Goal: Information Seeking & Learning: Check status

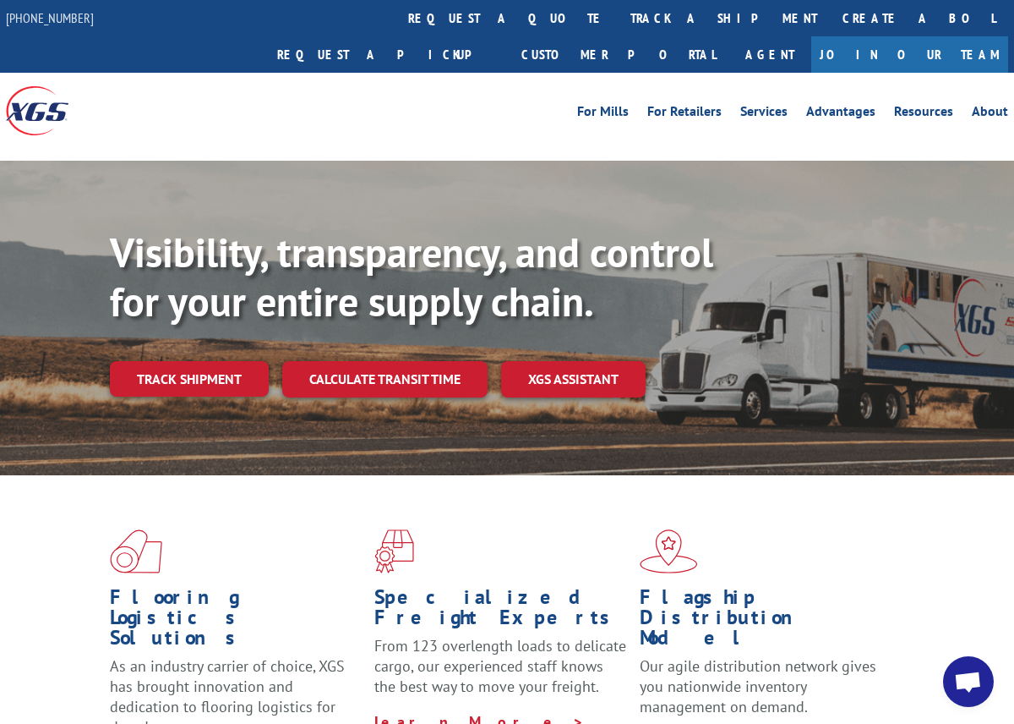
click at [872, 477] on div "Flooring Logistics Solutions As an industry carrier of choice, XGS has brought …" at bounding box center [507, 650] width 1014 height 351
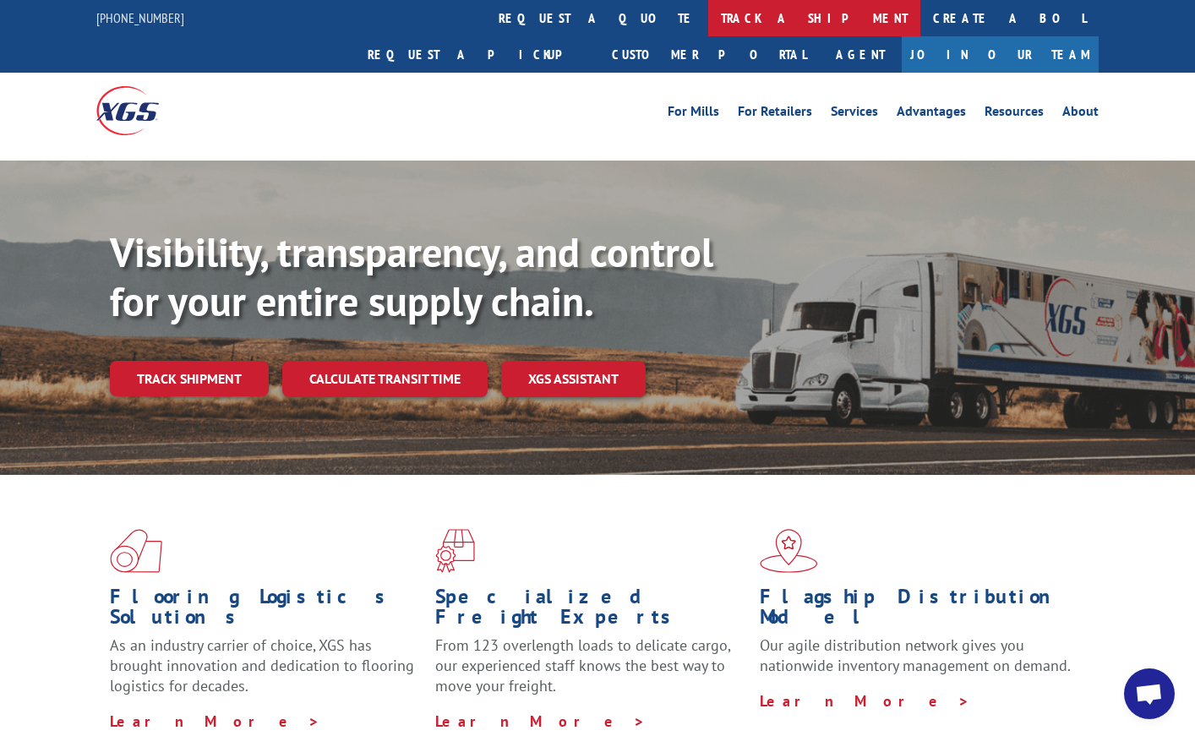
click at [708, 15] on link "track a shipment" at bounding box center [814, 18] width 212 height 36
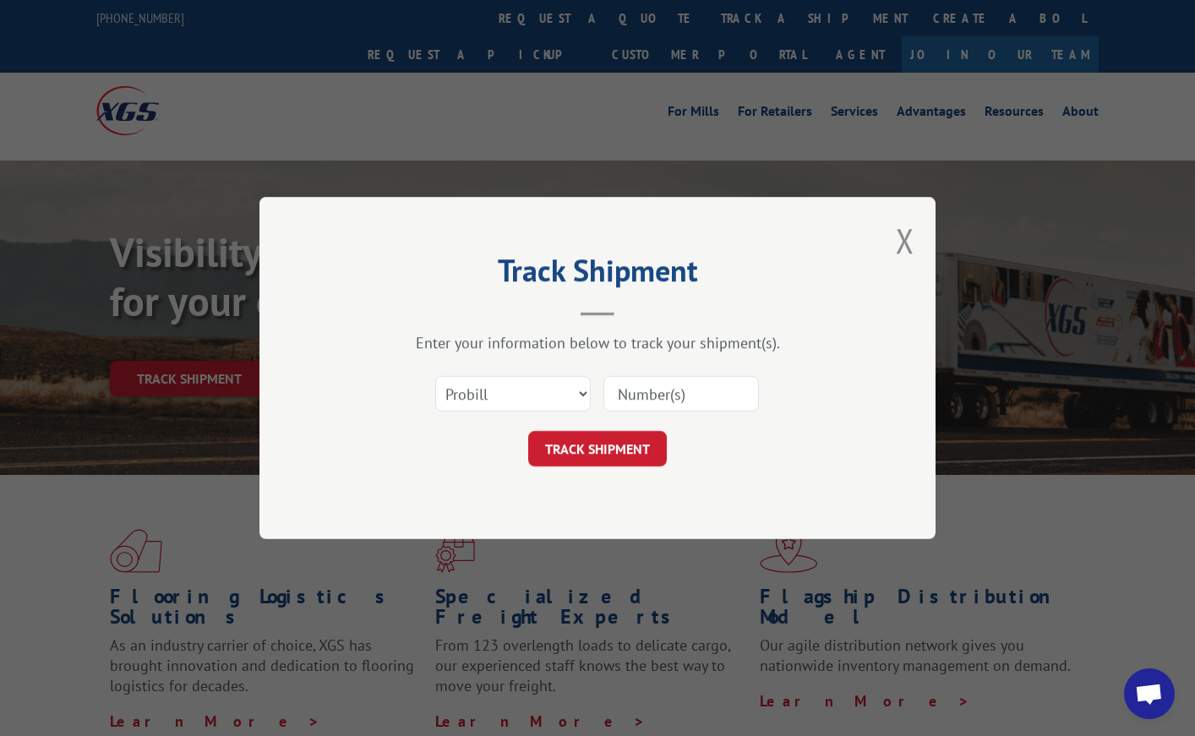
click at [656, 390] on input at bounding box center [682, 394] width 156 height 36
paste input "17501655"
type input "17501655"
click at [619, 450] on button "TRACK SHIPMENT" at bounding box center [597, 449] width 139 height 36
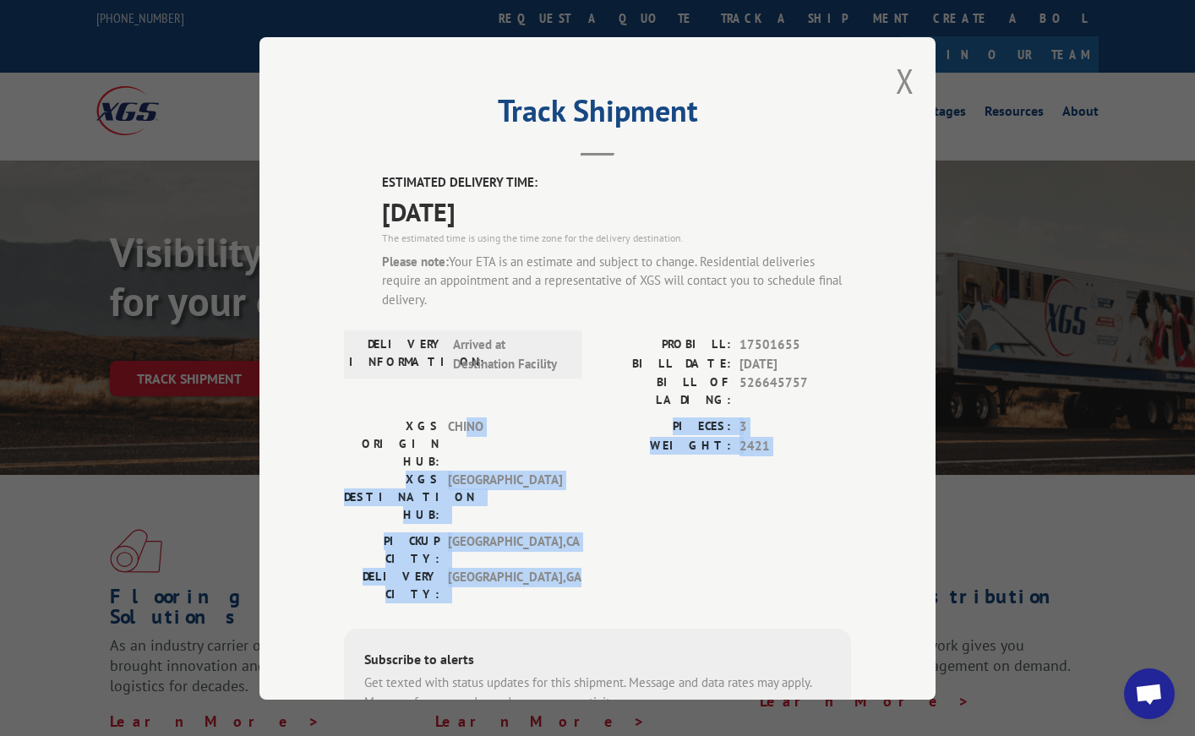
drag, startPoint x: 462, startPoint y: 418, endPoint x: 556, endPoint y: 487, distance: 116.8
click at [556, 487] on div "ESTIMATED DELIVERY TIME: [DATE] The estimated time is using the time zone for t…" at bounding box center [597, 516] width 507 height 686
copy div "NO XGS DESTINATION HUB: TUNNEL HILL PIECES: 3 WEIGHT: 2421 [GEOGRAPHIC_DATA]: […"
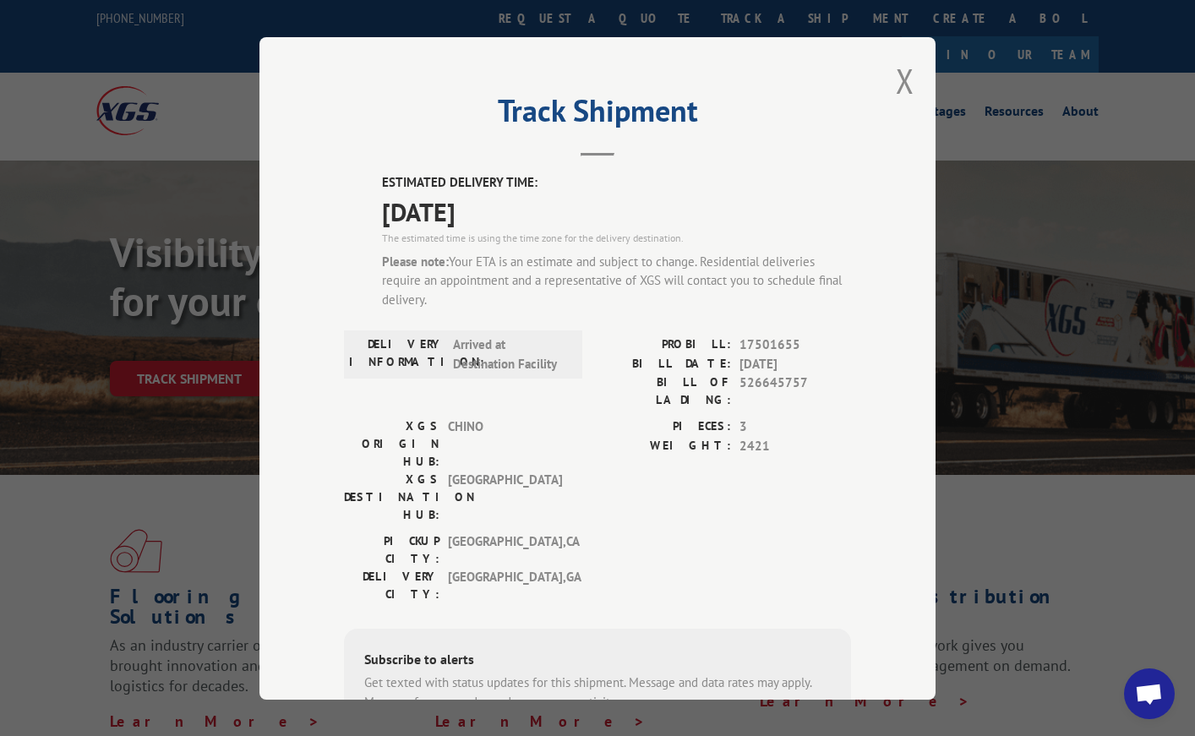
click at [435, 396] on div "DELIVERY INFORMATION: Arrived at Destination Facility" at bounding box center [463, 377] width 238 height 82
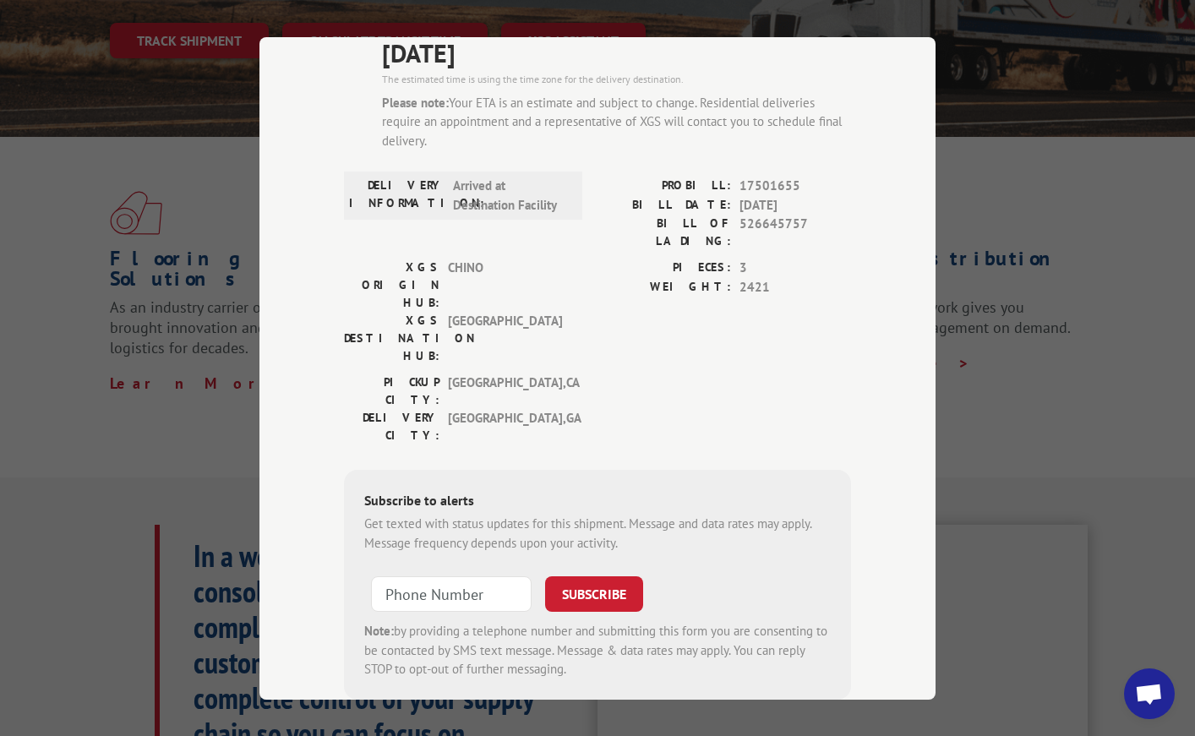
scroll to position [176, 0]
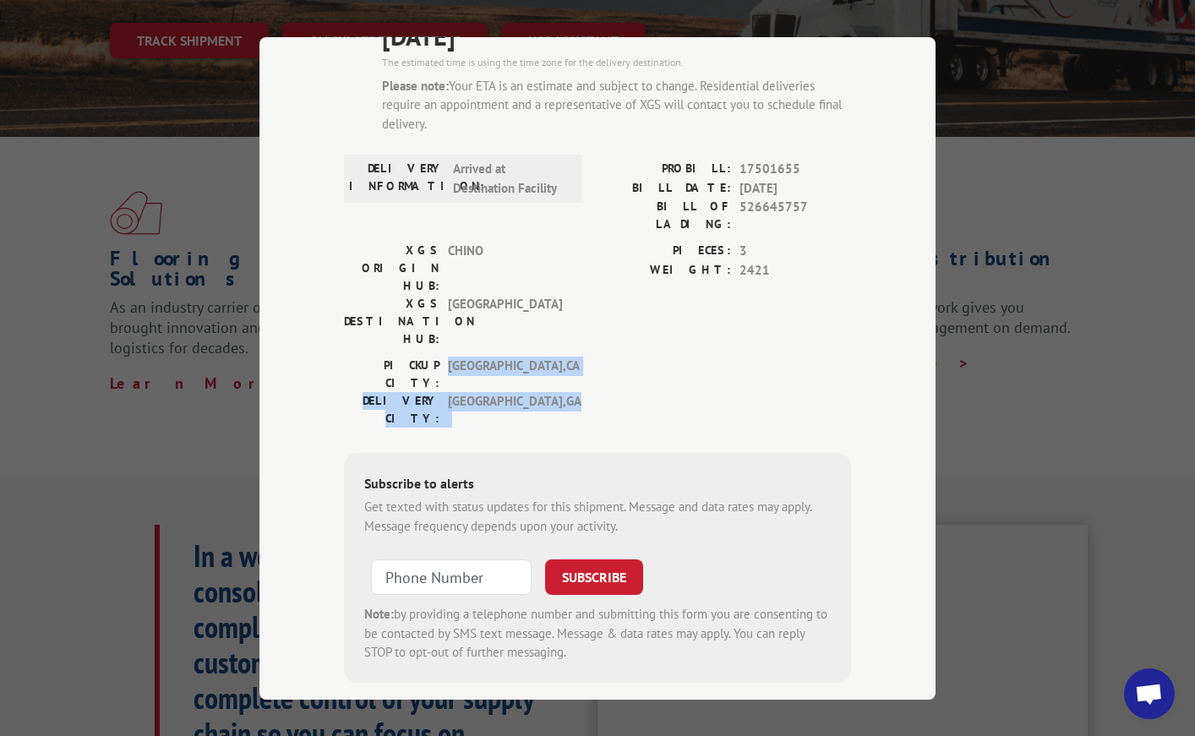
drag, startPoint x: 438, startPoint y: 289, endPoint x: 547, endPoint y: 320, distance: 113.4
click at [547, 357] on div "[GEOGRAPHIC_DATA]: [GEOGRAPHIC_DATA] , [GEOGRAPHIC_DATA] DELIVERY CITY: [GEOGRA…" at bounding box center [458, 392] width 228 height 71
click at [481, 295] on span "[GEOGRAPHIC_DATA]" at bounding box center [505, 321] width 114 height 53
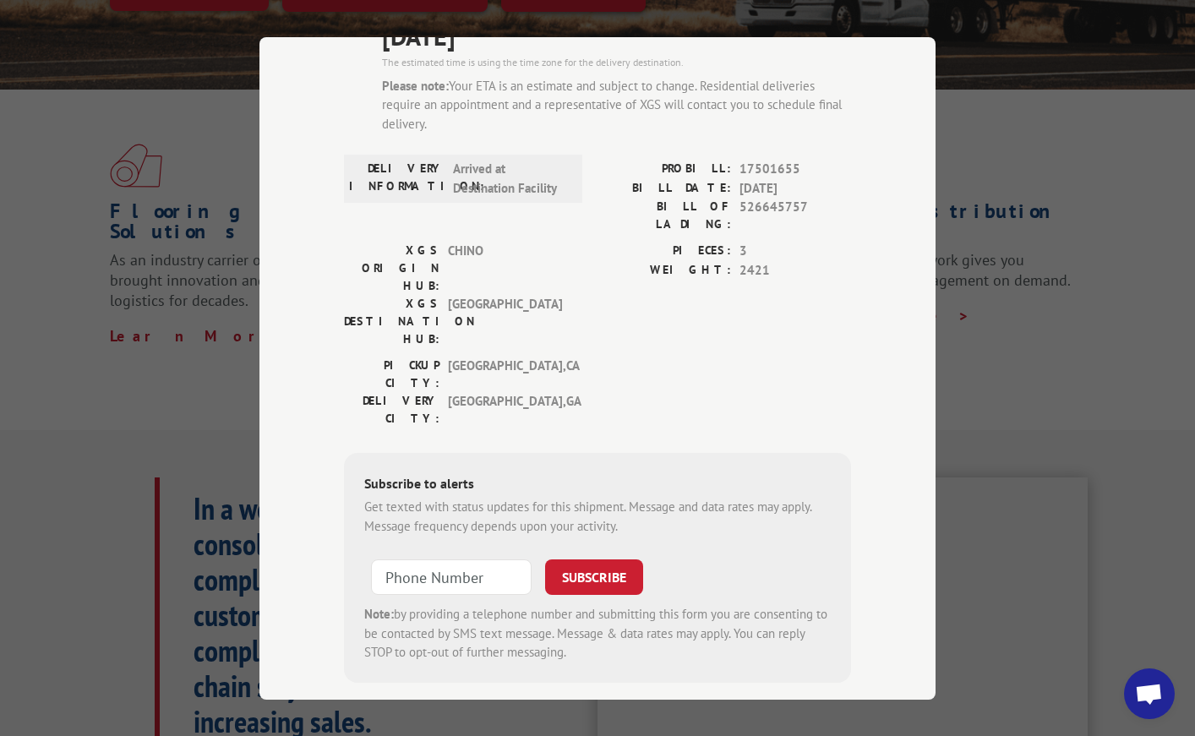
scroll to position [507, 0]
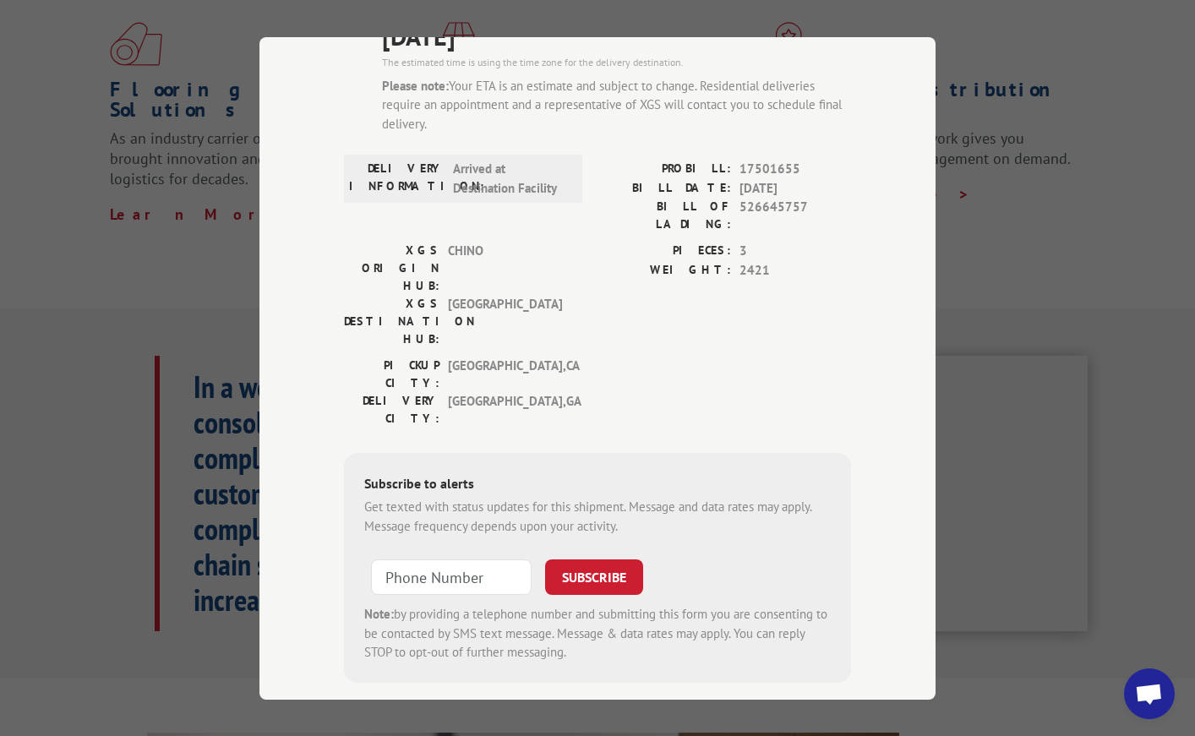
click at [1000, 175] on div "Track Shipment ESTIMATED DELIVERY TIME: [DATE] The estimated time is using the …" at bounding box center [597, 368] width 1195 height 736
type input "+1 (___) ___-____"
click at [452, 560] on input "+1 (___) ___-____" at bounding box center [451, 578] width 161 height 36
click at [883, 248] on div "Track Shipment ESTIMATED DELIVERY TIME: [DATE] The estimated time is using the …" at bounding box center [598, 368] width 676 height 663
click at [1014, 161] on div "Track Shipment ESTIMATED DELIVERY TIME: [DATE] The estimated time is using the …" at bounding box center [597, 368] width 1195 height 736
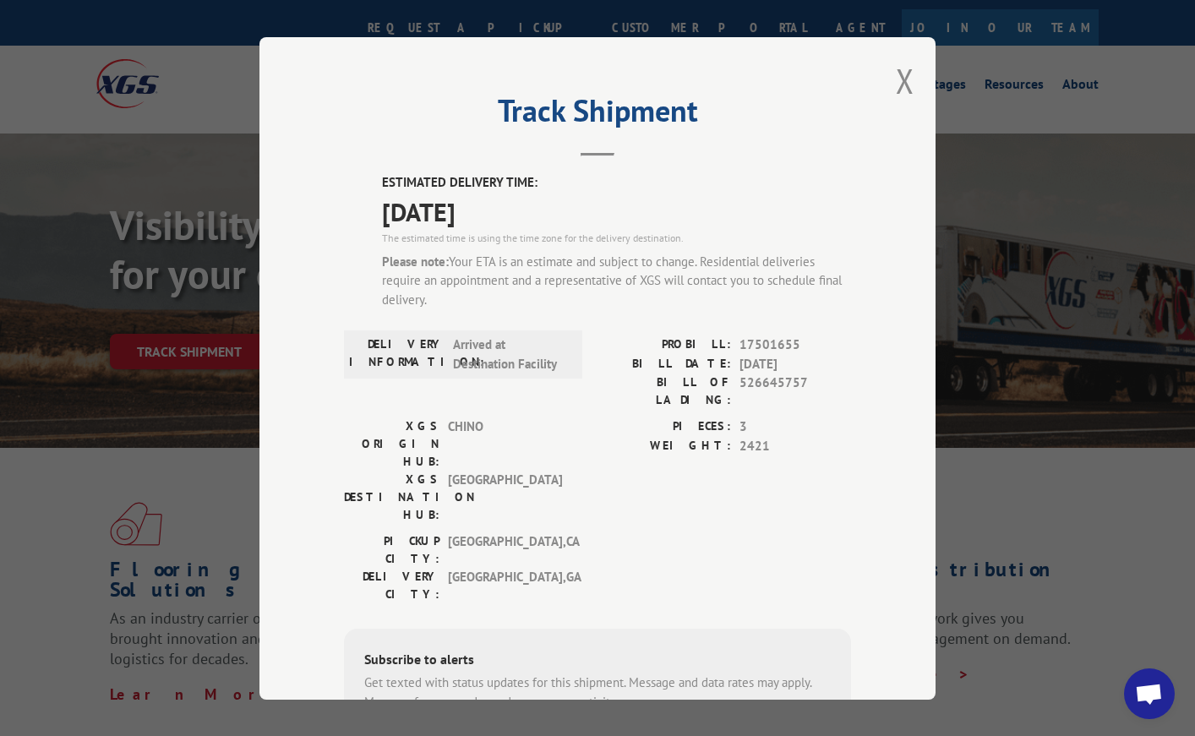
scroll to position [0, 0]
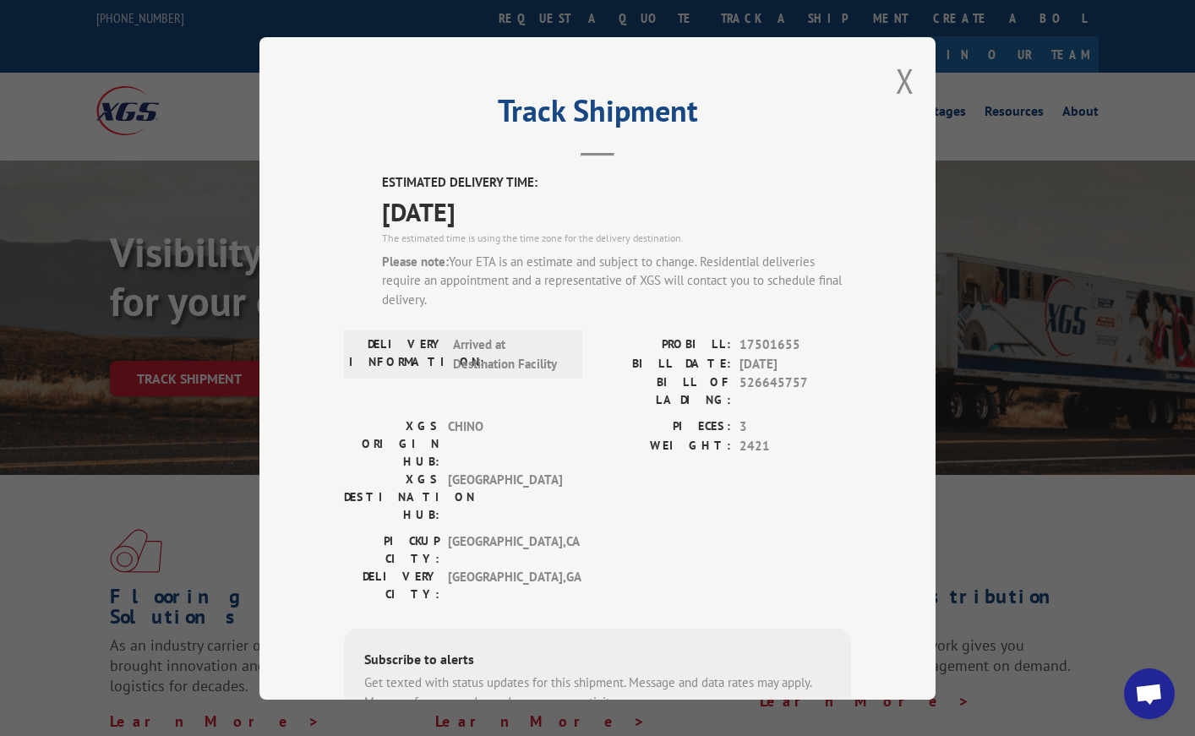
click at [910, 79] on div "Track Shipment ESTIMATED DELIVERY TIME: [DATE] The estimated time is using the …" at bounding box center [598, 368] width 676 height 663
click at [901, 84] on button "Close modal" at bounding box center [905, 80] width 19 height 45
